Goal: Find specific page/section: Find specific page/section

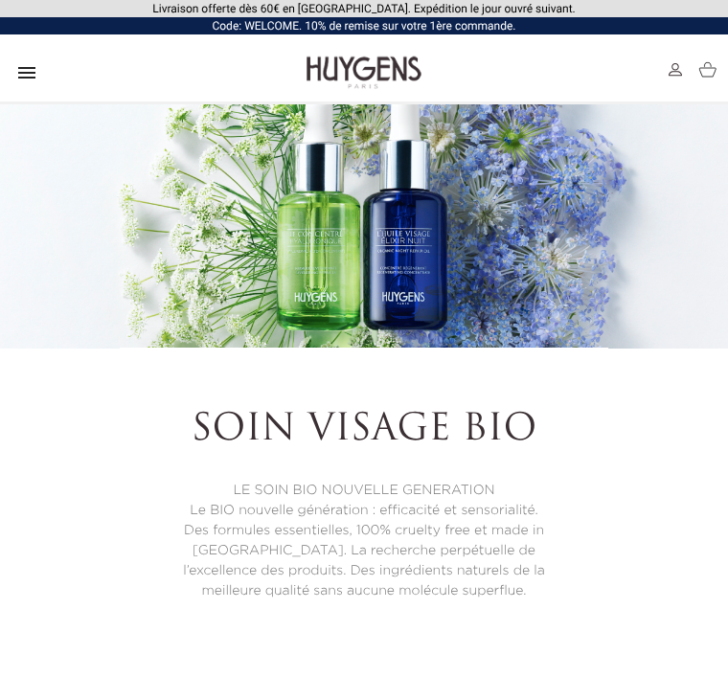
click at [27, 81] on icon "" at bounding box center [26, 72] width 23 height 23
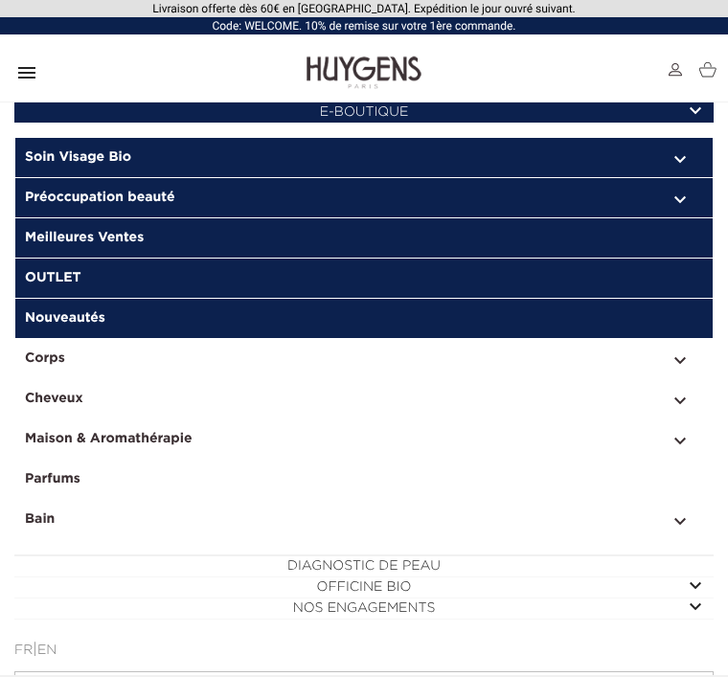
click at [270, 288] on link "OUTLET" at bounding box center [363, 278] width 697 height 40
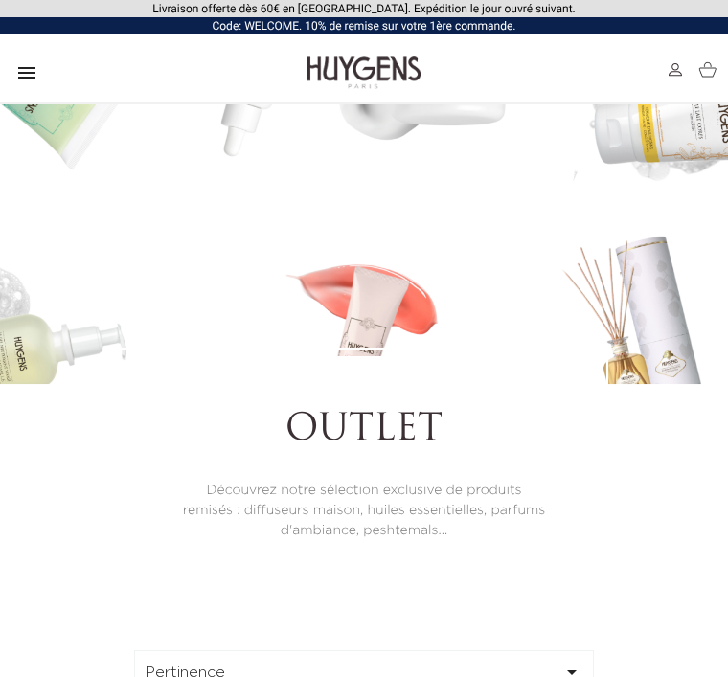
click at [26, 72] on icon "" at bounding box center [26, 72] width 23 height 23
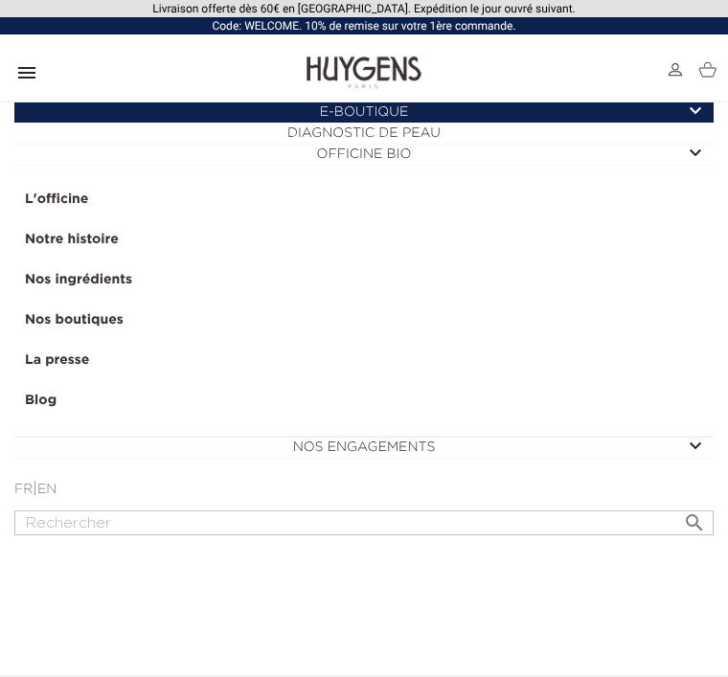
click at [110, 319] on link "Nos boutiques" at bounding box center [363, 321] width 697 height 40
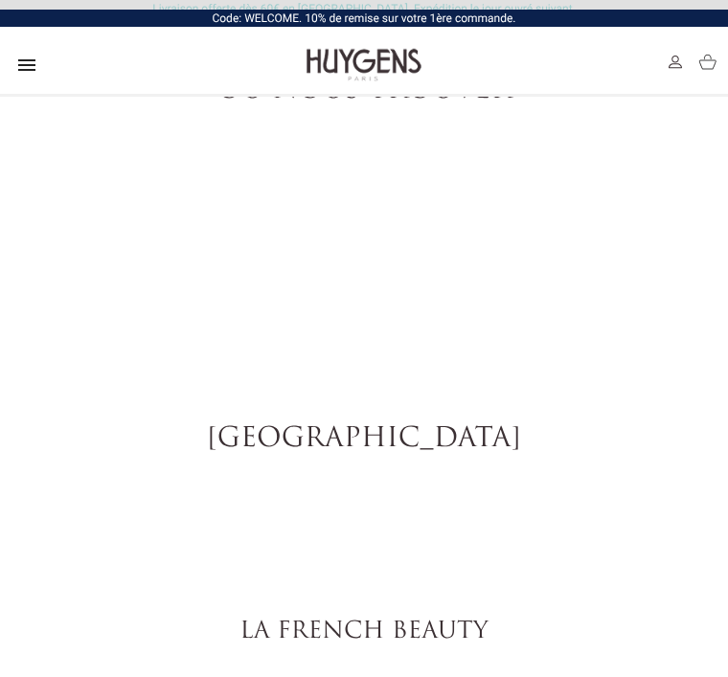
select select "FR"
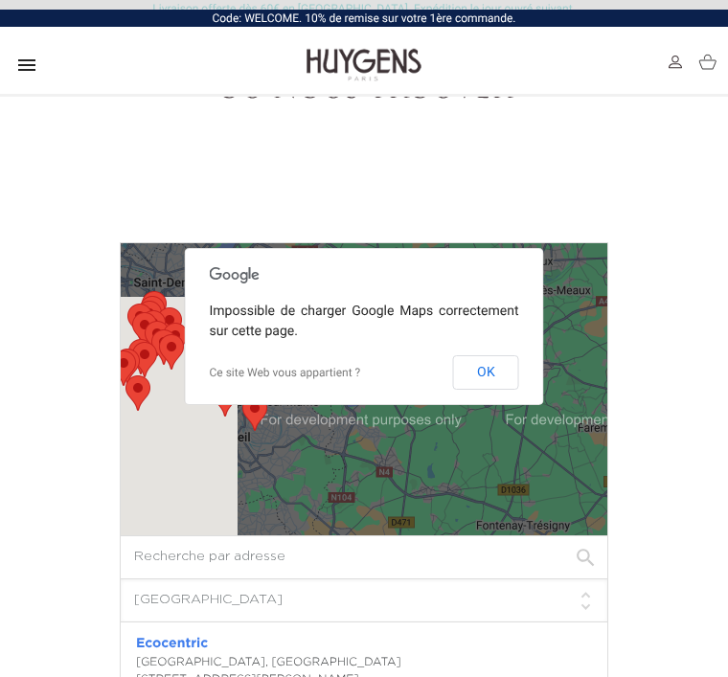
click at [496, 390] on button "OK" at bounding box center [486, 372] width 66 height 34
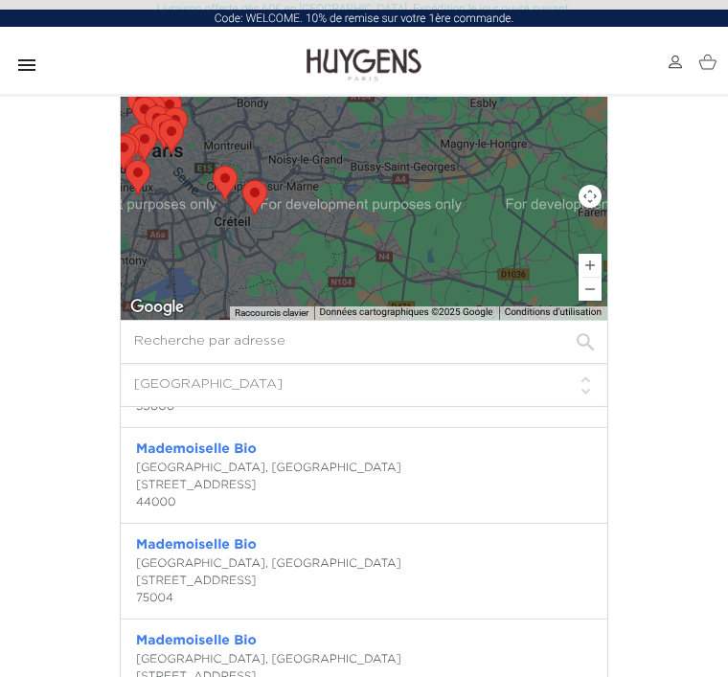
scroll to position [361, 0]
click at [199, 501] on div "Nantes, France 9 rue contrescarpe 44000" at bounding box center [364, 486] width 456 height 52
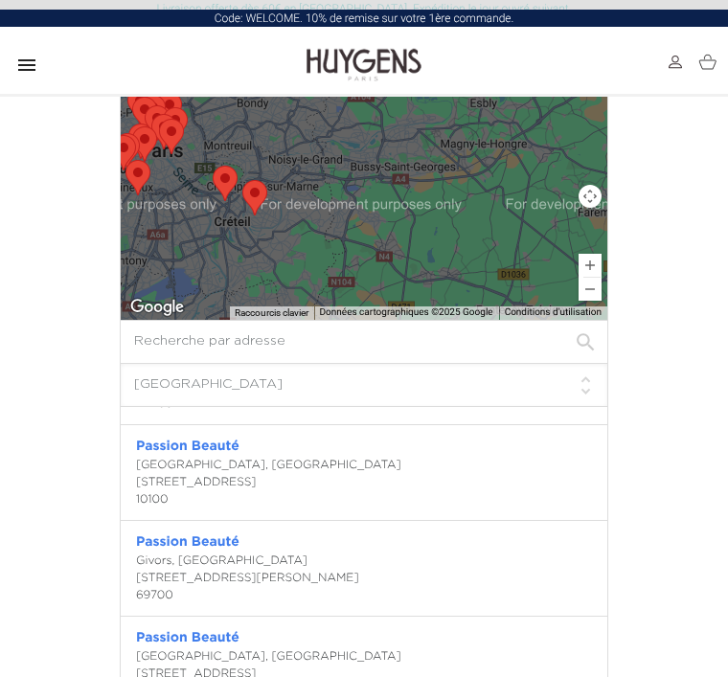
scroll to position [5187, 0]
